Goal: Task Accomplishment & Management: Use online tool/utility

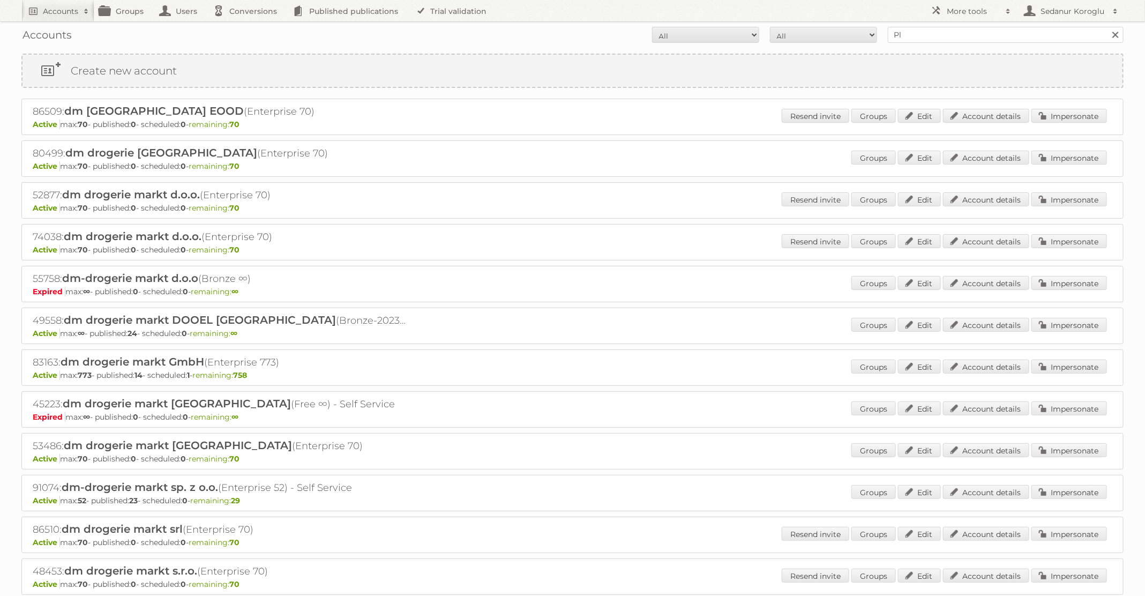
type input "Plus Retail"
click at [1107, 27] on input "Search" at bounding box center [1115, 35] width 16 height 16
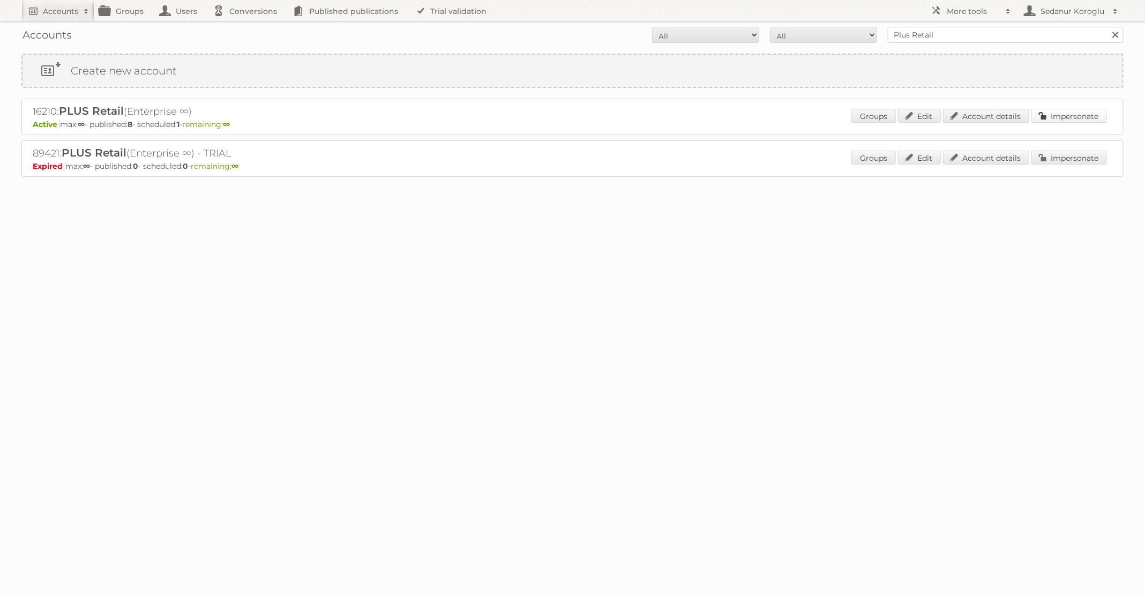
click at [1061, 113] on link "Impersonate" at bounding box center [1069, 116] width 76 height 14
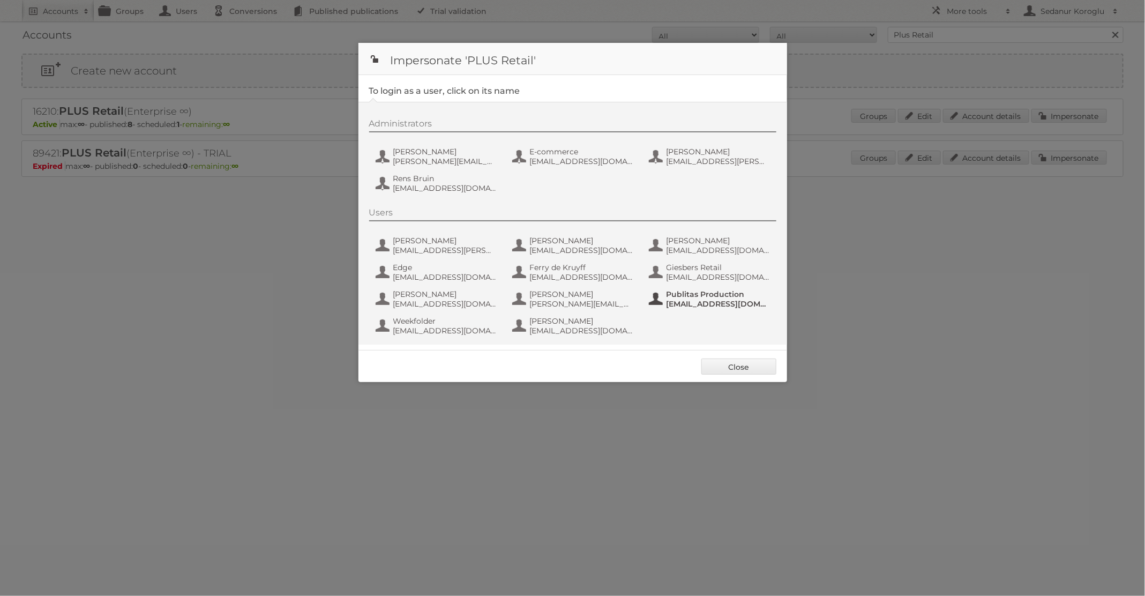
click at [675, 297] on span "Publitas Production" at bounding box center [718, 294] width 104 height 10
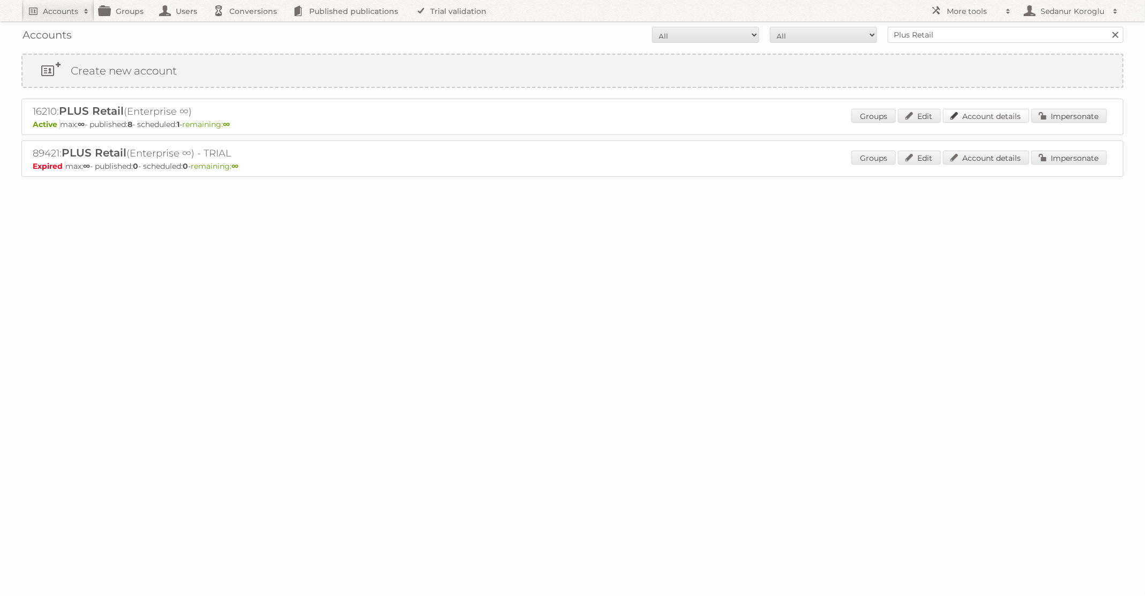
click at [973, 111] on link "Account details" at bounding box center [986, 116] width 86 height 14
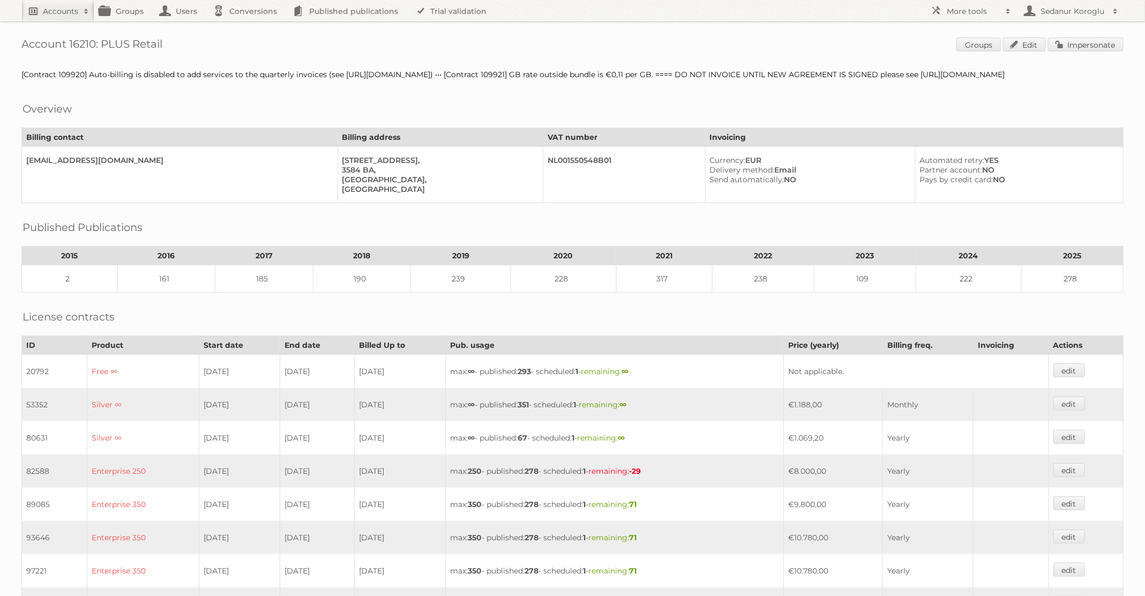
click at [79, 18] on link "Accounts" at bounding box center [57, 10] width 73 height 21
click at [80, 52] on link "Advanced Search" at bounding box center [144, 57] width 245 height 16
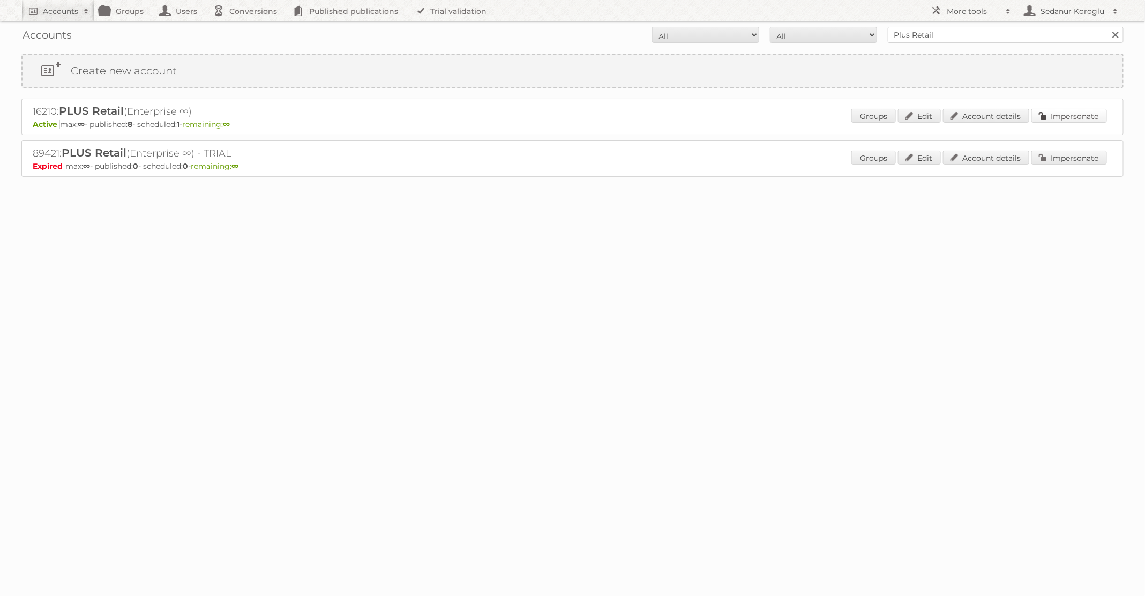
click at [1060, 112] on link "Impersonate" at bounding box center [1069, 116] width 76 height 14
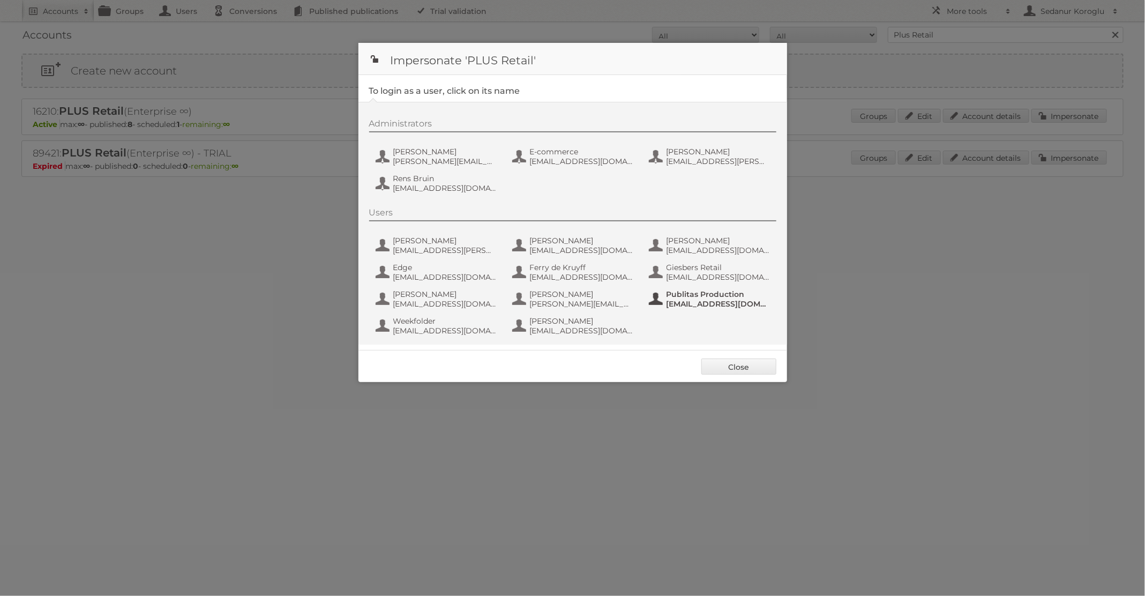
click at [701, 305] on span "fs+coop@publitas.com" at bounding box center [718, 304] width 104 height 10
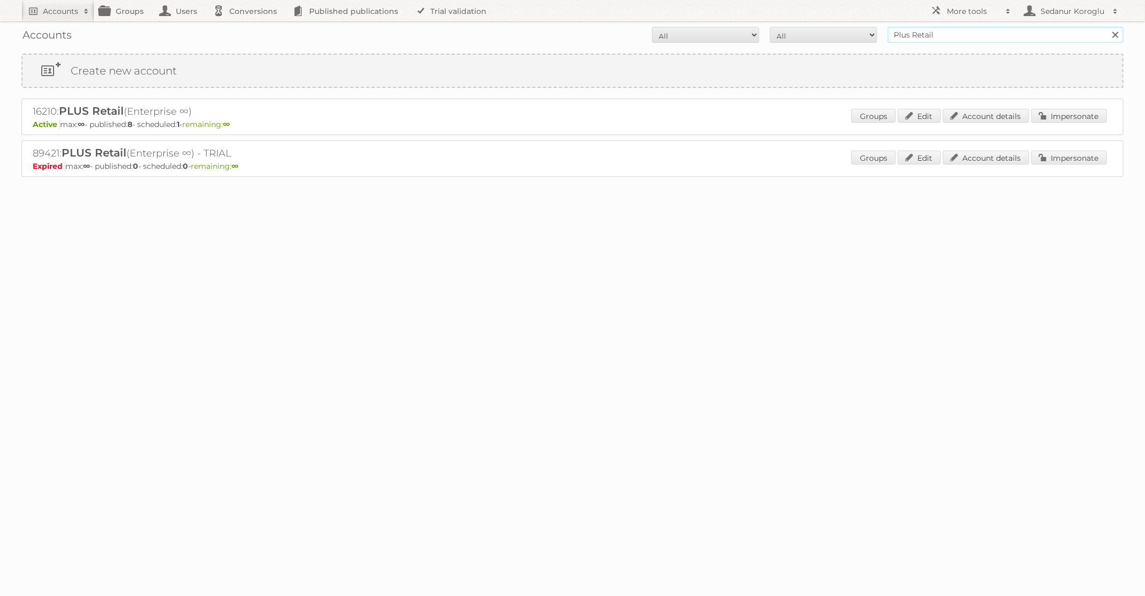
drag, startPoint x: 956, startPoint y: 34, endPoint x: 858, endPoint y: 25, distance: 98.4
click at [858, 25] on div "Accounts All Active Expired Pending All Paid Trials Self service Plus Retail Se…" at bounding box center [572, 34] width 1102 height 27
type input "Albert Heijn BE"
click at [1107, 27] on input "Search" at bounding box center [1115, 35] width 16 height 16
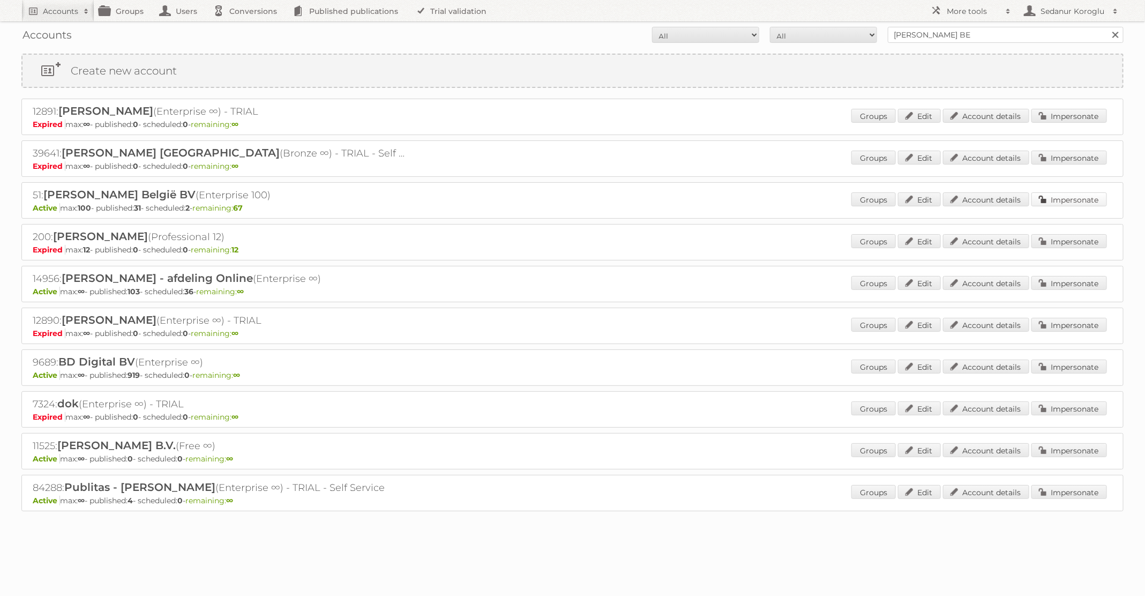
click at [1084, 200] on link "Impersonate" at bounding box center [1069, 199] width 76 height 14
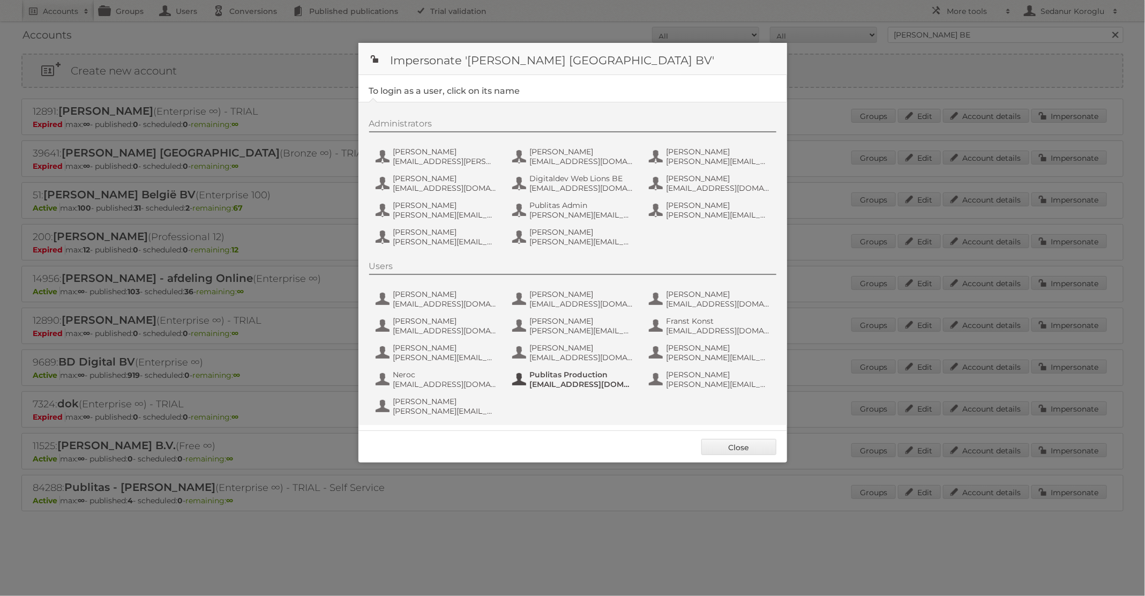
click at [598, 370] on span "Publitas Production" at bounding box center [582, 375] width 104 height 10
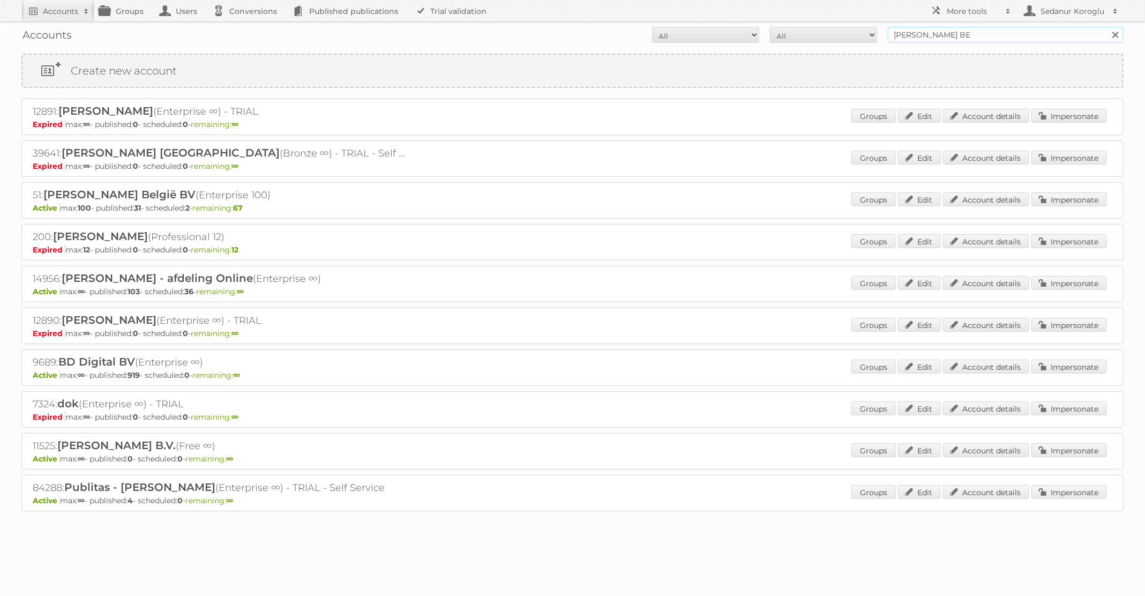
drag, startPoint x: 963, startPoint y: 37, endPoint x: 847, endPoint y: 30, distance: 116.4
click at [847, 30] on form "All Active Expired Pending All Paid Trials Self service Albert Heijn BE Search" at bounding box center [572, 35] width 1102 height 16
type input "Primera"
click at [1107, 27] on input "Search" at bounding box center [1115, 35] width 16 height 16
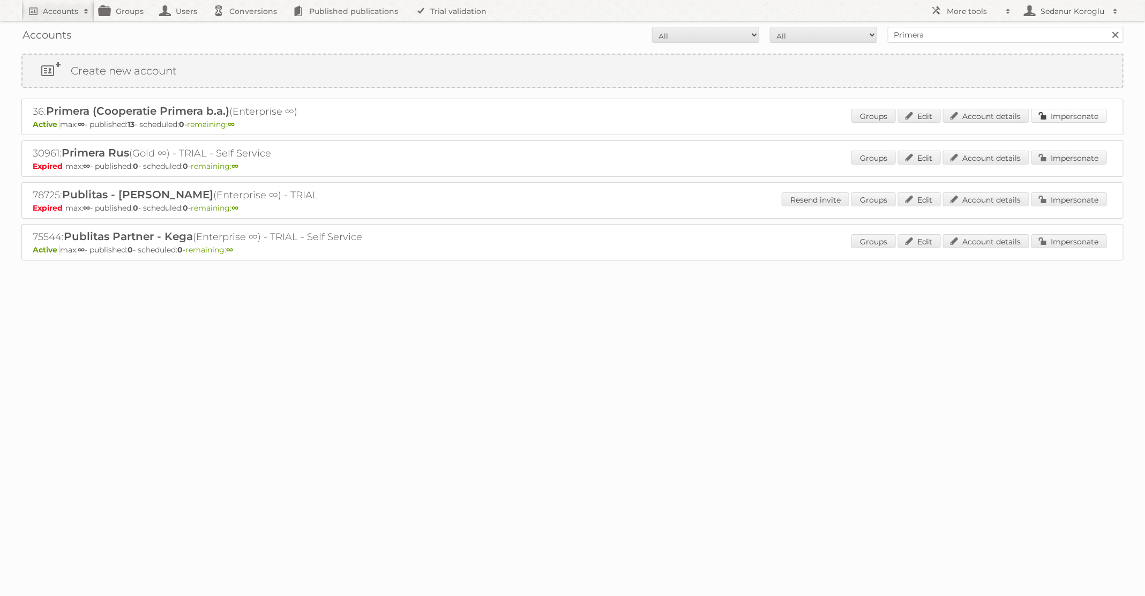
click at [1055, 116] on link "Impersonate" at bounding box center [1069, 116] width 76 height 14
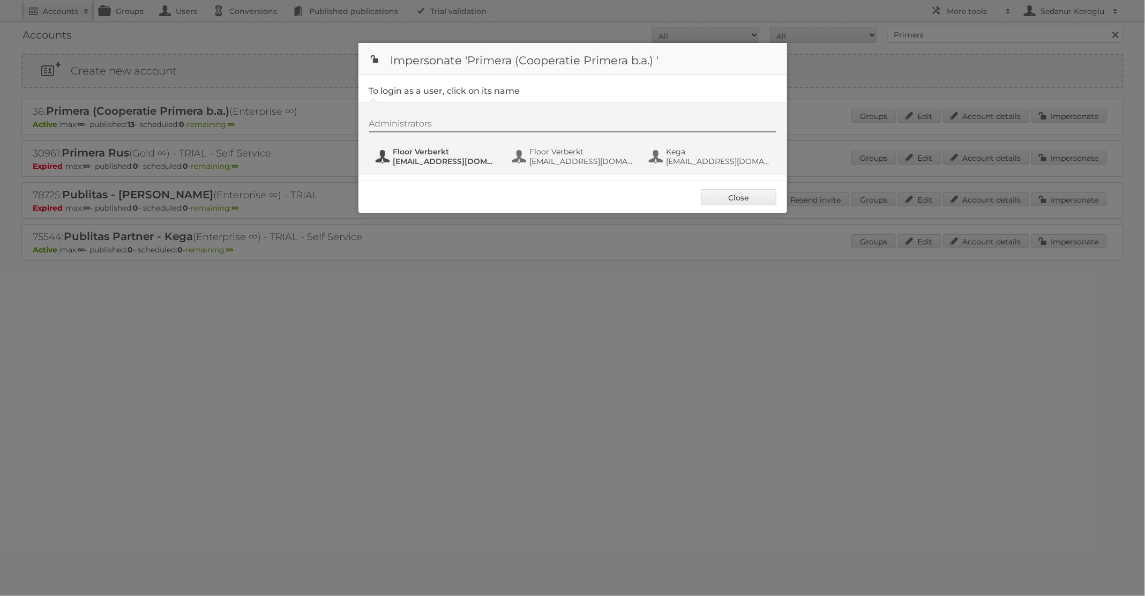
click at [468, 161] on span "marketing@primera.nl" at bounding box center [445, 161] width 104 height 10
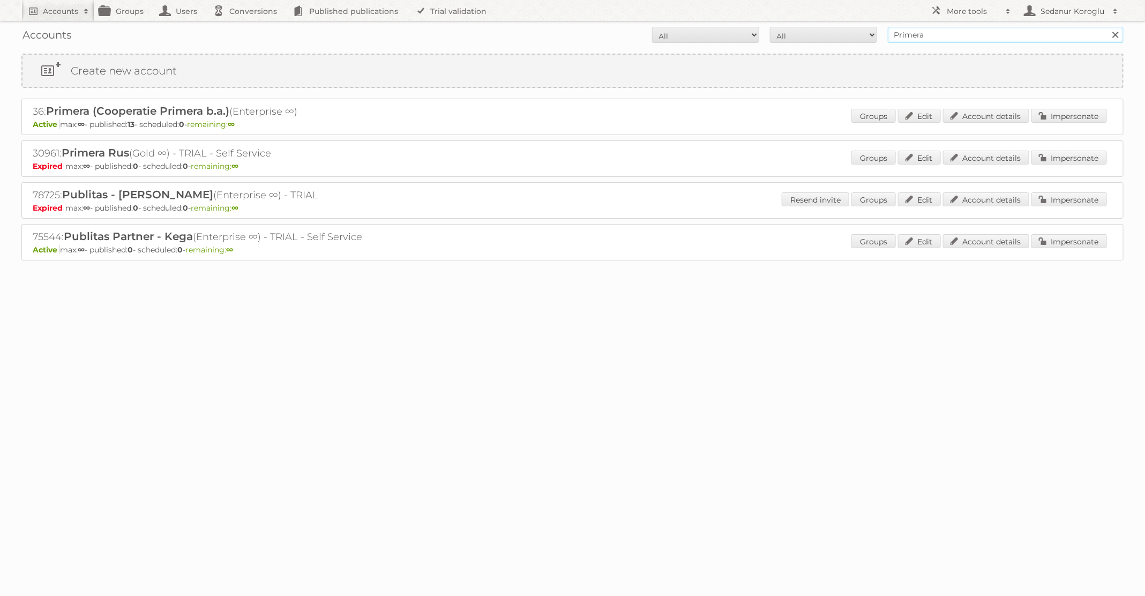
drag, startPoint x: 931, startPoint y: 36, endPoint x: 854, endPoint y: 34, distance: 76.6
click at [854, 34] on form "All Active Expired Pending All Paid Trials Self service Primera Search" at bounding box center [572, 35] width 1102 height 16
type input "[PERSON_NAME]"
click at [1107, 27] on input "Search" at bounding box center [1115, 35] width 16 height 16
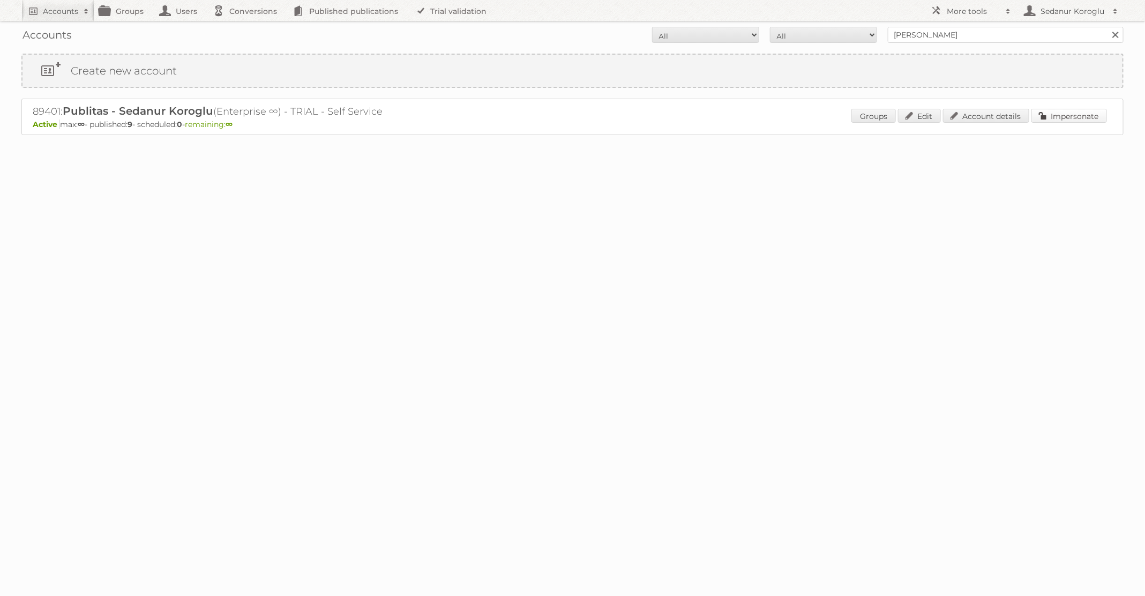
click at [1082, 116] on link "Impersonate" at bounding box center [1069, 116] width 76 height 14
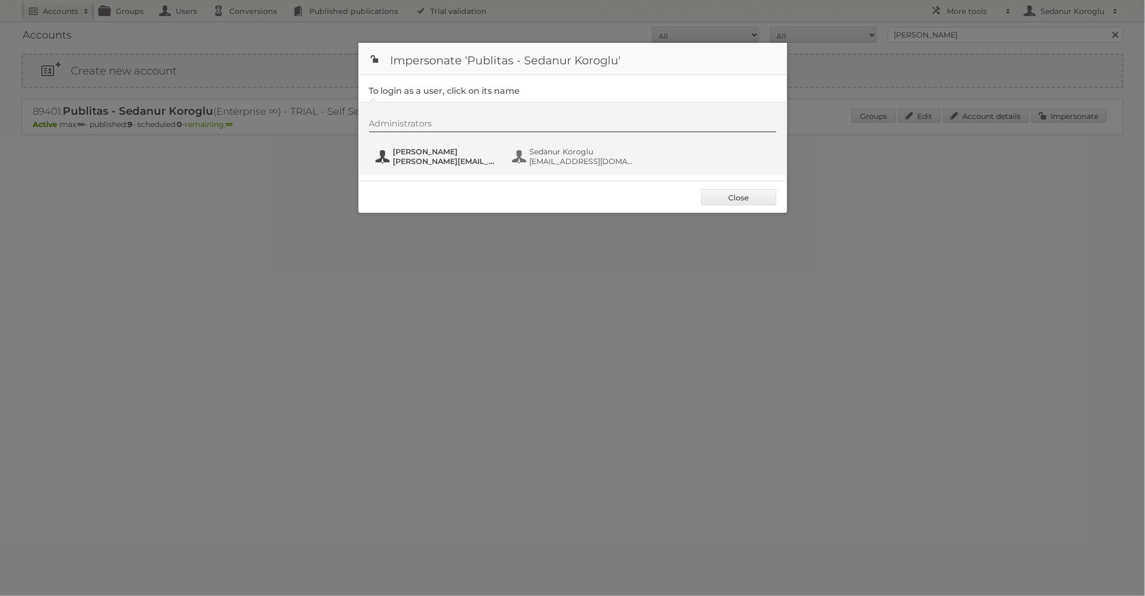
click at [436, 158] on span "[PERSON_NAME][EMAIL_ADDRESS][DOMAIN_NAME]" at bounding box center [445, 161] width 104 height 10
